Goal: Find specific page/section: Find specific page/section

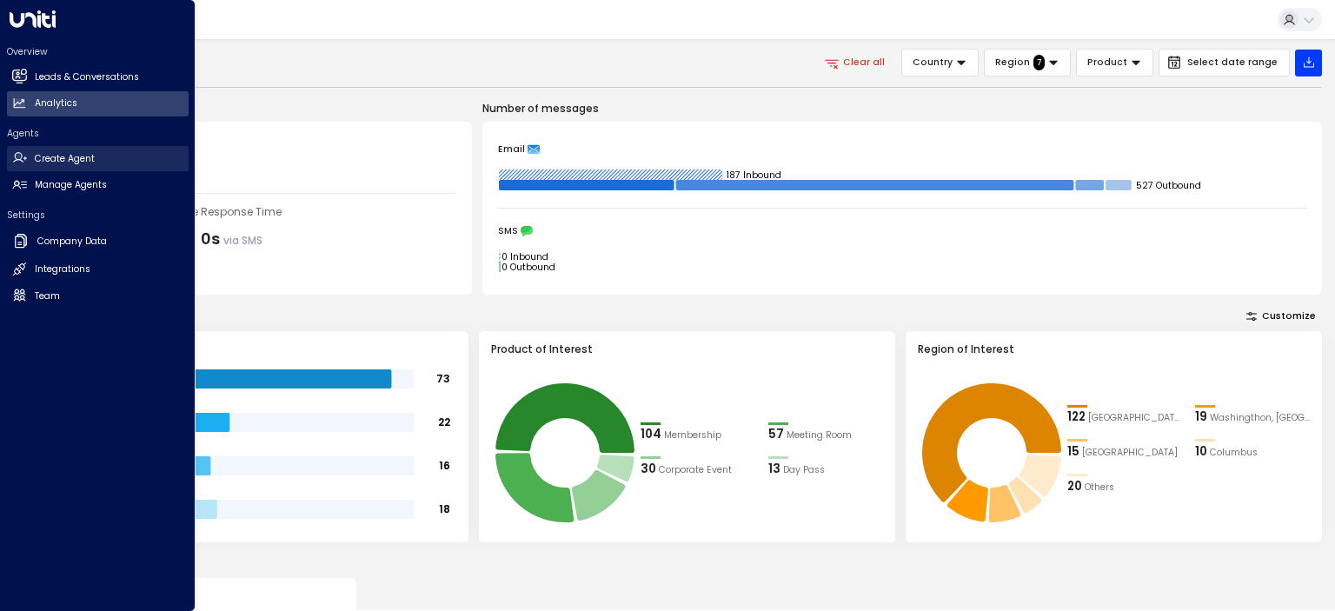
click at [70, 161] on h2 "Create Agent" at bounding box center [65, 159] width 60 height 14
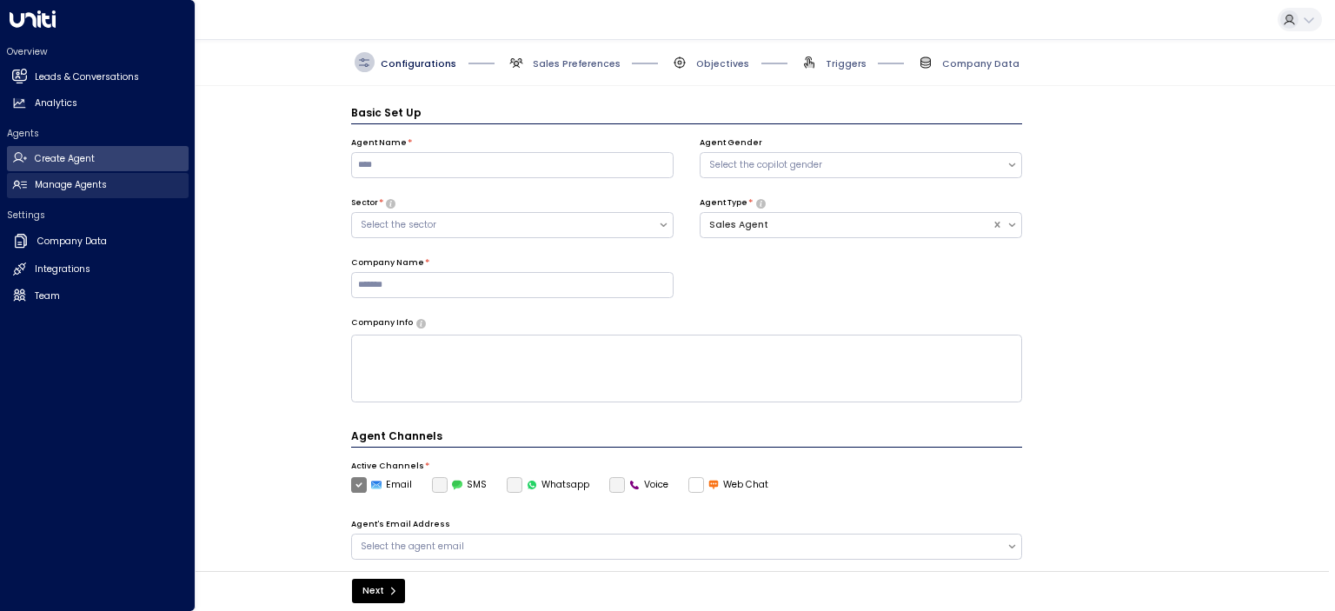
click at [42, 187] on h2 "Manage Agents" at bounding box center [71, 185] width 72 height 14
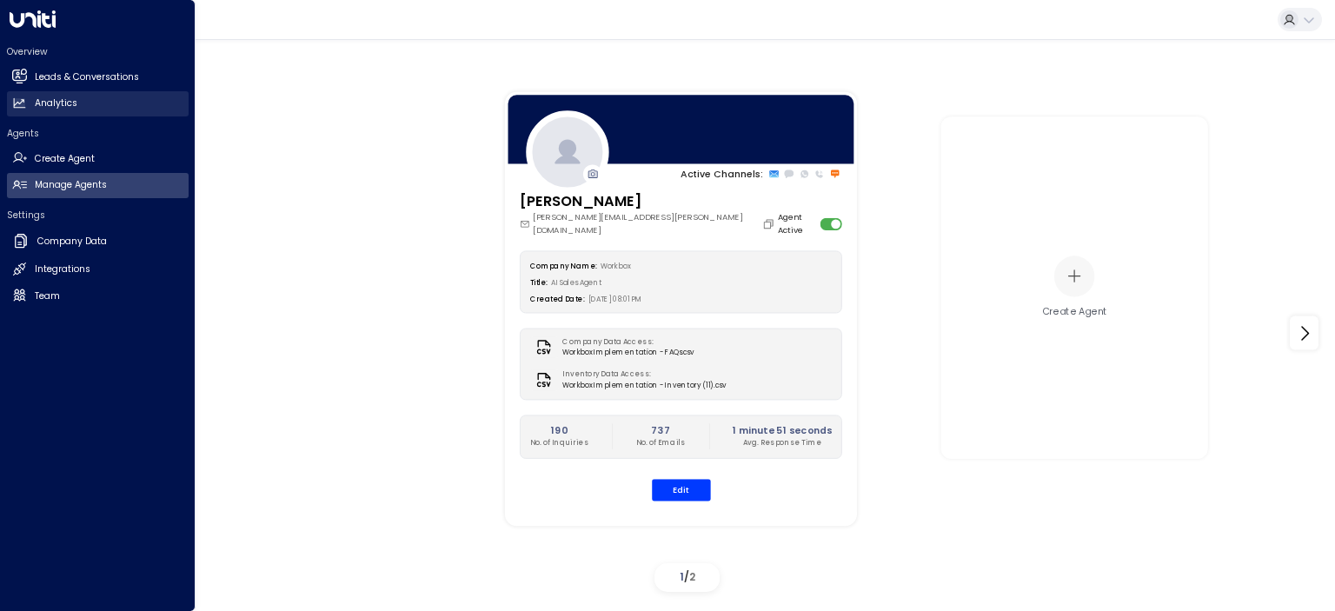
click at [63, 97] on h2 "Analytics" at bounding box center [56, 104] width 43 height 14
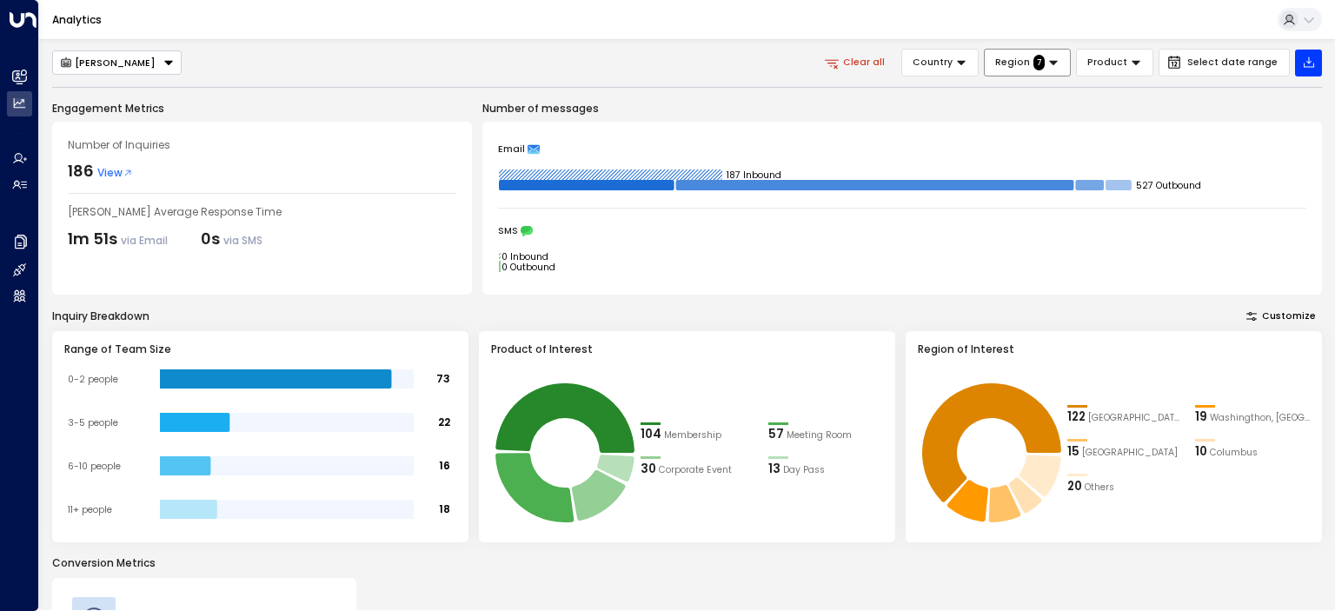
click at [1060, 65] on icon at bounding box center [1054, 63] width 12 height 12
click at [1046, 57] on span "7" at bounding box center [1040, 63] width 12 height 16
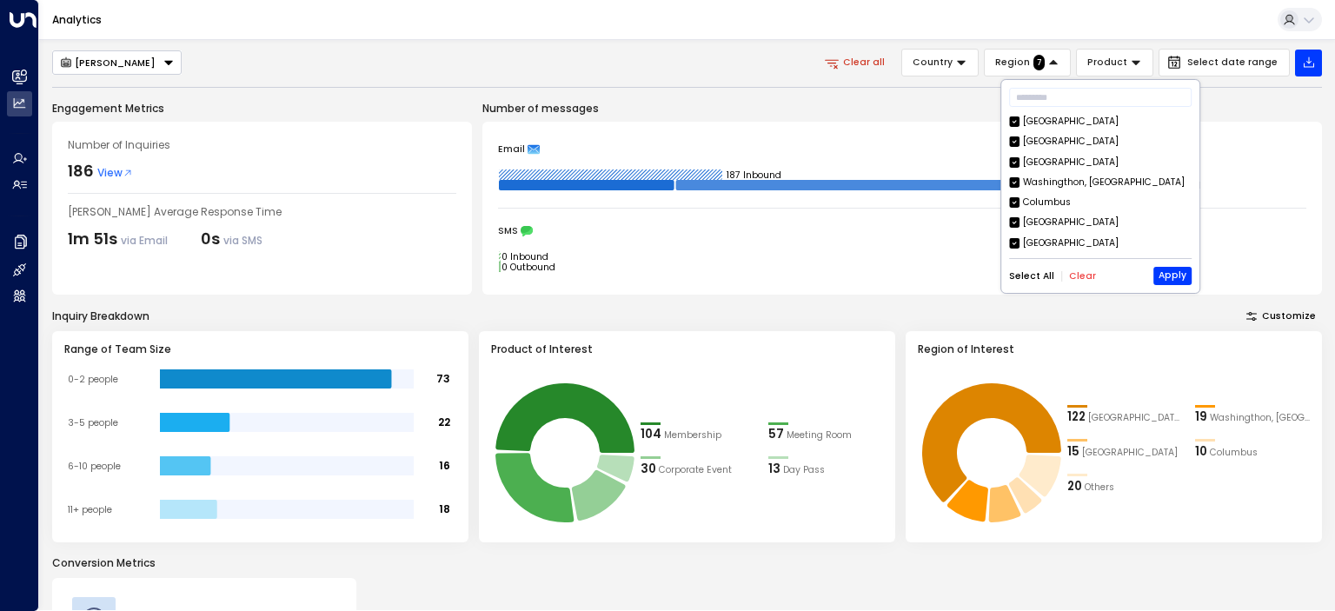
drag, startPoint x: 457, startPoint y: 69, endPoint x: 443, endPoint y: 70, distance: 13.9
click at [456, 70] on div "[PERSON_NAME] Clear all Country Region 7 Product Select date range" at bounding box center [687, 63] width 1270 height 28
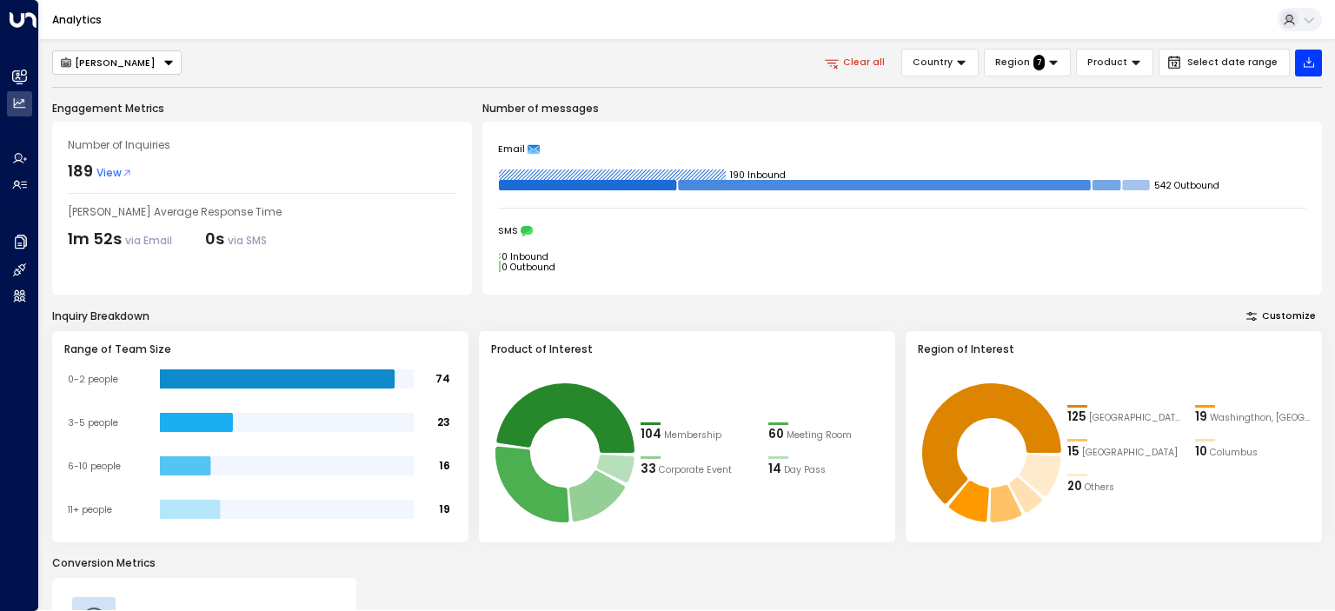
click at [107, 173] on span "View" at bounding box center [115, 173] width 36 height 16
